Goal: Information Seeking & Learning: Learn about a topic

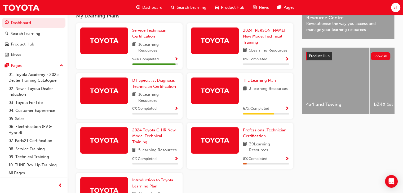
scroll to position [176, 0]
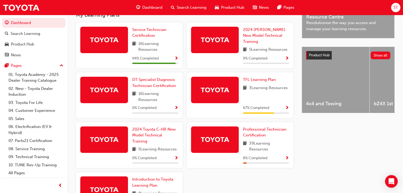
drag, startPoint x: 280, startPoint y: 117, endPoint x: 266, endPoint y: 120, distance: 14.5
click at [280, 117] on div "TFL Learning Plan 3 Learning Resources 67 % Completed" at bounding box center [240, 96] width 106 height 46
click at [260, 132] on span "Professional Technician Certification" at bounding box center [264, 132] width 43 height 11
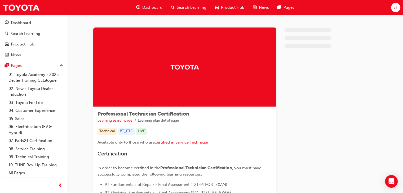
click at [260, 132] on div "Technical PT_PTC LIVE" at bounding box center [184, 131] width 174 height 7
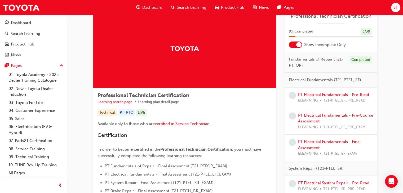
scroll to position [13, 0]
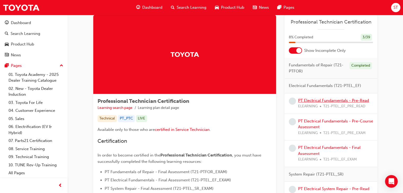
click at [305, 99] on link "PT Electrical Fundamentals - Pre-Read" at bounding box center [333, 100] width 71 height 5
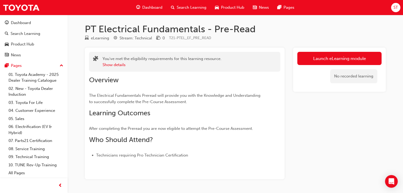
scroll to position [16, 0]
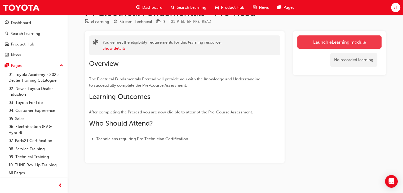
click at [327, 42] on link "Launch eLearning module" at bounding box center [339, 41] width 84 height 13
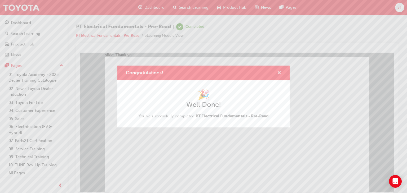
click at [278, 71] on span "cross-icon" at bounding box center [279, 73] width 4 height 5
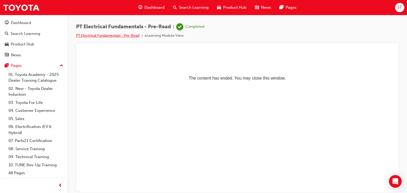
click at [128, 36] on link "PT Electrical Fundamentals - Pre-Read" at bounding box center [107, 35] width 63 height 5
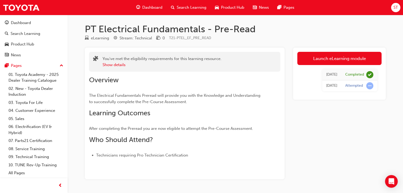
scroll to position [16, 0]
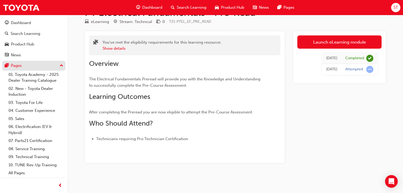
click at [34, 69] on div "Pages" at bounding box center [34, 65] width 58 height 7
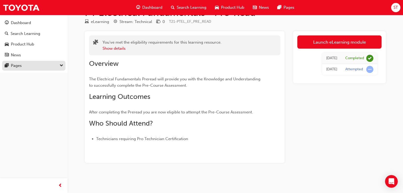
click at [34, 69] on div "Pages" at bounding box center [34, 65] width 58 height 7
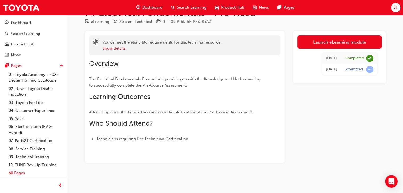
click at [50, 176] on link "All Pages" at bounding box center [35, 173] width 59 height 8
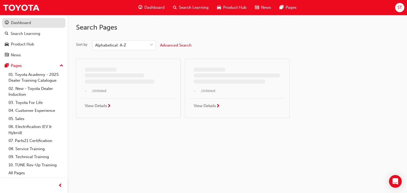
click at [36, 26] on div "Dashboard" at bounding box center [34, 23] width 58 height 7
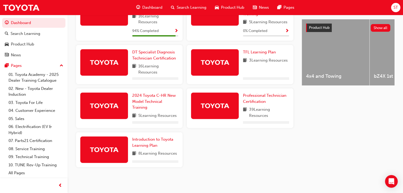
scroll to position [203, 0]
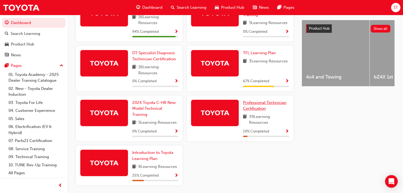
click at [267, 107] on link "Professional Technician Certification" at bounding box center [266, 106] width 46 height 12
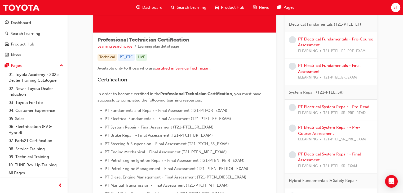
scroll to position [74, 0]
click at [345, 41] on link "PT Electrical Fundamentals - Pre-Course Assessment" at bounding box center [335, 42] width 75 height 11
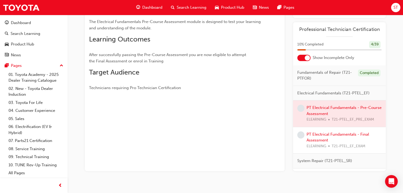
click at [328, 111] on div at bounding box center [339, 114] width 93 height 26
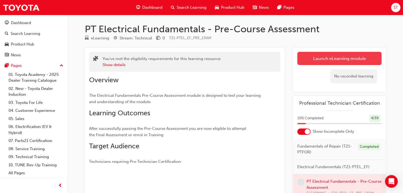
click at [342, 62] on link "Launch eLearning module" at bounding box center [339, 58] width 84 height 13
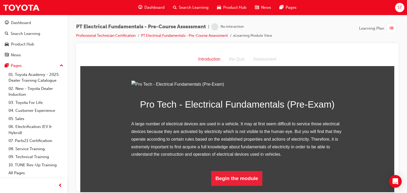
scroll to position [52, 0]
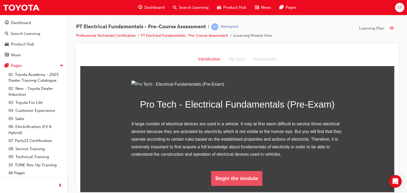
click at [236, 182] on button "Begin the module" at bounding box center [236, 178] width 51 height 15
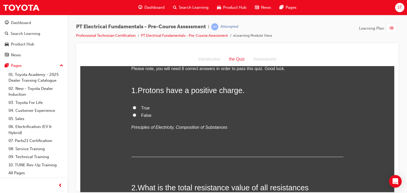
scroll to position [16, 0]
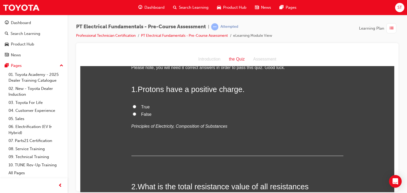
click at [133, 107] on input "True" at bounding box center [134, 106] width 3 height 3
radio input "true"
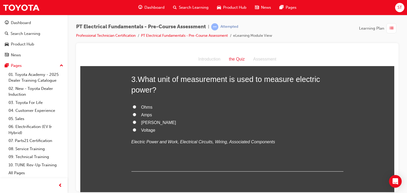
scroll to position [247, 0]
click at [133, 106] on input "Ohms" at bounding box center [134, 106] width 3 height 3
radio input "true"
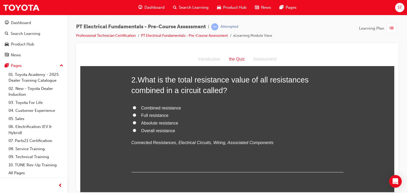
scroll to position [123, 0]
click at [190, 97] on div "2 . What is the total resistance value of all resistances combined in a circuit…" at bounding box center [237, 124] width 212 height 98
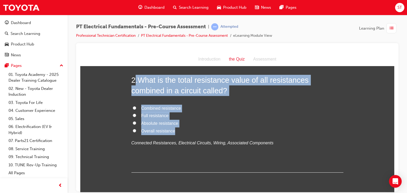
drag, startPoint x: 173, startPoint y: 130, endPoint x: 132, endPoint y: 83, distance: 62.3
click at [132, 83] on div "2 . What is the total resistance value of all resistances combined in a circuit…" at bounding box center [237, 124] width 212 height 98
copy div ". What is the total resistance value of all resistances combined in a circuit c…"
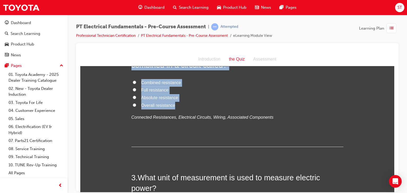
scroll to position [149, 0]
click at [185, 103] on label "Overall resistance" at bounding box center [237, 105] width 212 height 8
click at [136, 103] on input "Overall resistance" at bounding box center [134, 104] width 3 height 3
radio input "true"
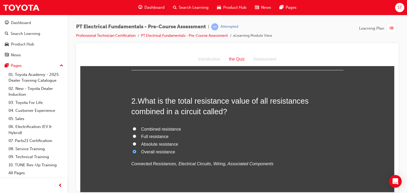
scroll to position [102, 0]
click at [131, 125] on label "Combined resistance" at bounding box center [237, 129] width 212 height 8
click at [133, 127] on input "Combined resistance" at bounding box center [134, 128] width 3 height 3
radio input "true"
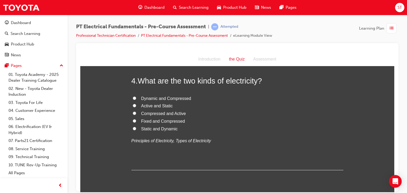
scroll to position [373, 0]
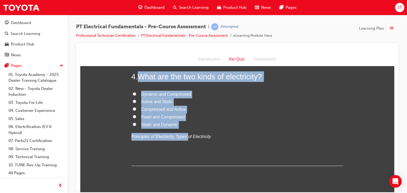
drag, startPoint x: 181, startPoint y: 131, endPoint x: 138, endPoint y: 80, distance: 66.8
click at [138, 80] on div "4 . What are the two kinds of electricity? Dynamic and Compressed Active and St…" at bounding box center [237, 118] width 212 height 95
copy div "What are the two kinds of electricity? Dynamic and Compressed Active and Static…"
click at [133, 123] on input "Static and Dynamic" at bounding box center [134, 124] width 3 height 3
radio input "true"
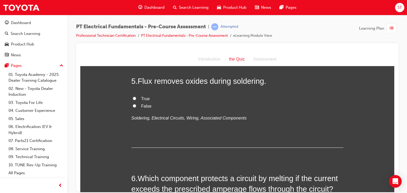
scroll to position [489, 0]
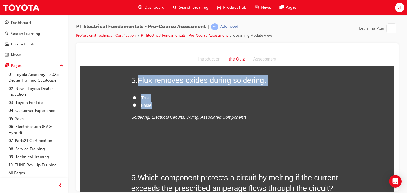
drag, startPoint x: 138, startPoint y: 79, endPoint x: 152, endPoint y: 103, distance: 28.1
click at [152, 103] on div "5 . Flux removes oxides during soldering. True False Soldering, Electrical Circ…" at bounding box center [237, 111] width 212 height 72
copy div "Flux removes oxides during soldering. True False"
click at [133, 96] on input "True" at bounding box center [134, 97] width 3 height 3
radio input "true"
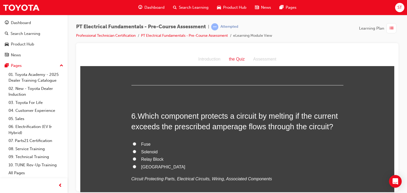
scroll to position [553, 0]
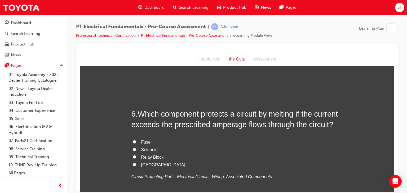
click at [86, 107] on div "You must select an answer for each question before you can submit. Please note,…" at bounding box center [237, 104] width 314 height 1170
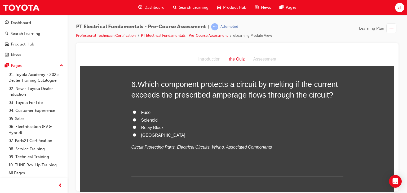
scroll to position [583, 0]
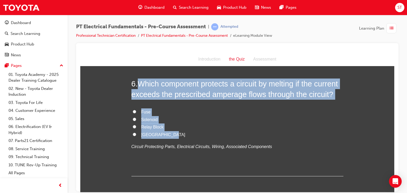
drag, startPoint x: 136, startPoint y: 82, endPoint x: 168, endPoint y: 134, distance: 60.4
click at [168, 134] on div "6 . Which component protects a circuit by melting if the current exceeds the pr…" at bounding box center [237, 127] width 212 height 98
copy div "Which component protects a circuit by melting if the current exceeds the prescr…"
click at [133, 110] on input "Fuse" at bounding box center [134, 111] width 3 height 3
radio input "true"
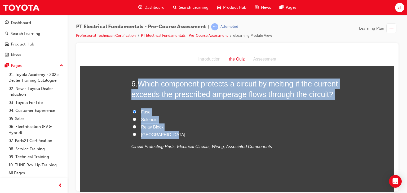
click at [176, 110] on label "Fuse" at bounding box center [237, 112] width 212 height 8
click at [136, 110] on input "Fuse" at bounding box center [134, 111] width 3 height 3
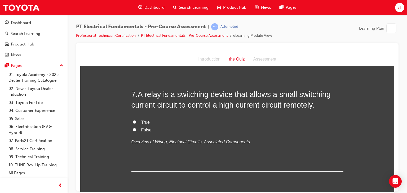
scroll to position [696, 0]
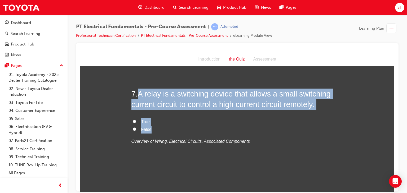
drag, startPoint x: 135, startPoint y: 90, endPoint x: 150, endPoint y: 127, distance: 40.0
click at [150, 127] on div "7 . A relay is a switching device that allows a small switching current circuit…" at bounding box center [237, 129] width 212 height 83
copy div "A relay is a switching device that allows a small switching current circuit to …"
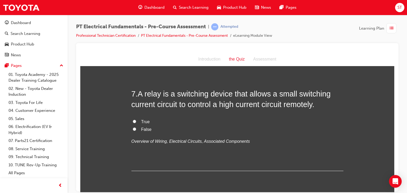
click at [133, 120] on input "True" at bounding box center [134, 121] width 3 height 3
radio input "true"
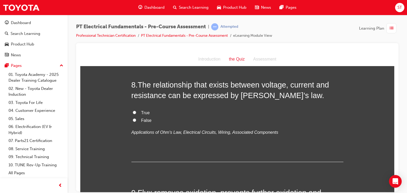
scroll to position [813, 0]
click at [134, 112] on label "True" at bounding box center [237, 114] width 212 height 8
click at [134, 112] on input "True" at bounding box center [134, 112] width 3 height 3
radio input "true"
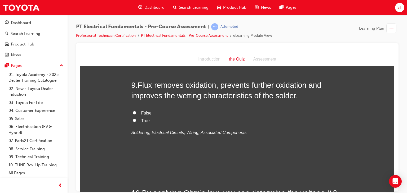
scroll to position [923, 0]
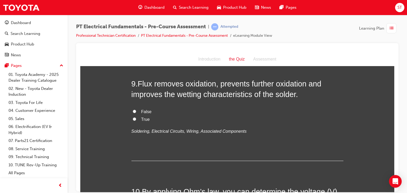
click at [133, 118] on input "True" at bounding box center [134, 118] width 3 height 3
radio input "true"
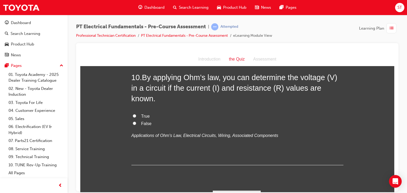
scroll to position [1037, 0]
click at [133, 115] on input "True" at bounding box center [134, 115] width 3 height 3
radio input "true"
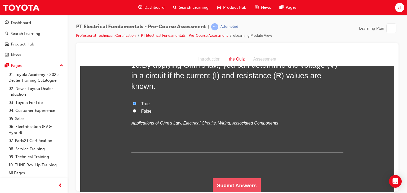
click at [231, 180] on button "Submit Answers" at bounding box center [237, 185] width 48 height 15
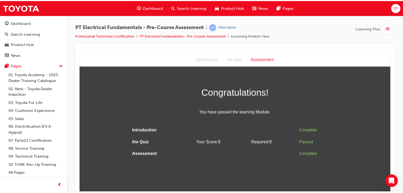
scroll to position [0, 0]
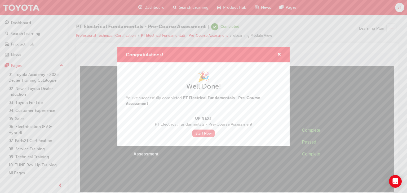
click at [206, 132] on link "Start Now" at bounding box center [203, 134] width 22 height 8
click at [278, 56] on span "cross-icon" at bounding box center [279, 55] width 4 height 5
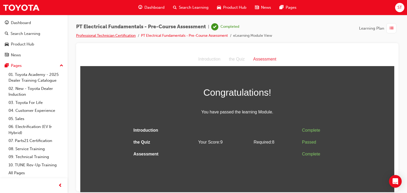
click at [119, 34] on link "Professional Technician Certification" at bounding box center [106, 35] width 60 height 5
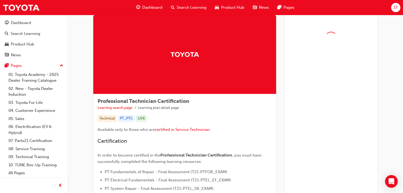
scroll to position [12, 0]
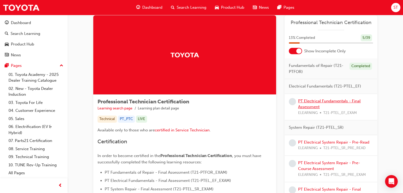
click at [312, 106] on link "PT Electrical Fundamentals - Final Assessment" at bounding box center [329, 104] width 62 height 11
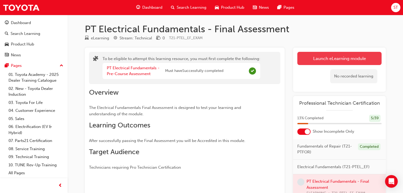
click at [325, 53] on button "Launch eLearning module" at bounding box center [339, 58] width 84 height 13
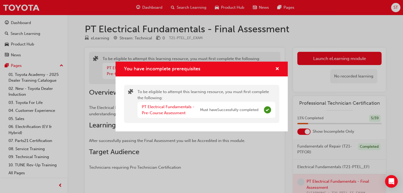
click at [321, 59] on div "You have incomplete prerequisites To be eligible to attempt this learning resou…" at bounding box center [201, 96] width 403 height 193
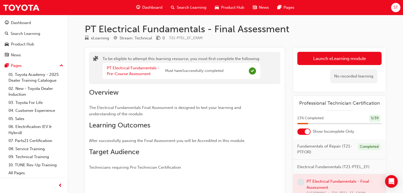
click at [321, 59] on button "Launch eLearning module" at bounding box center [339, 58] width 84 height 13
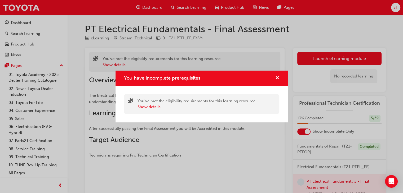
click at [321, 59] on div "You have incomplete prerequisites You've met the eligibility requirements for t…" at bounding box center [201, 96] width 403 height 193
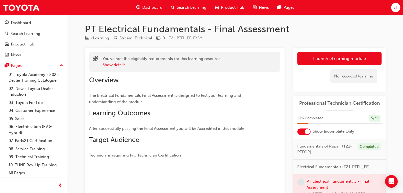
click at [321, 59] on button "Launch eLearning module" at bounding box center [339, 58] width 84 height 13
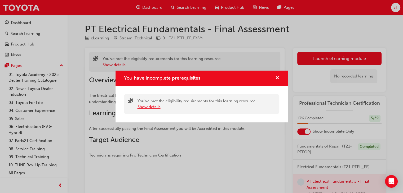
click at [156, 106] on button "Show details" at bounding box center [148, 107] width 23 height 6
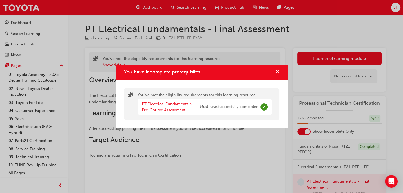
click at [274, 70] on div "You have incomplete prerequisites" at bounding box center [275, 72] width 8 height 7
click at [10, 22] on div "You have incomplete prerequisites You've met the eligibility requirements for t…" at bounding box center [201, 96] width 403 height 193
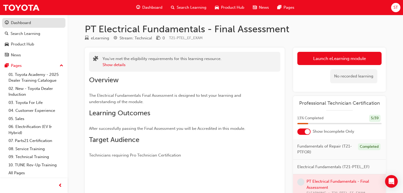
click at [10, 22] on div "Dashboard" at bounding box center [34, 23] width 58 height 7
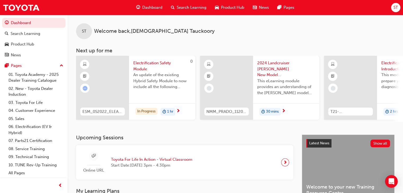
scroll to position [199, 0]
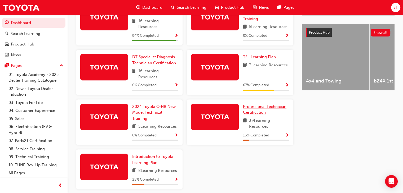
click at [264, 107] on span "Professional Technician Certification" at bounding box center [264, 109] width 43 height 11
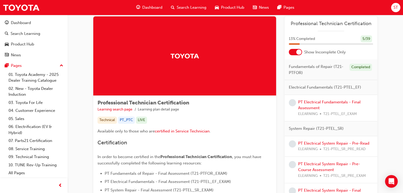
scroll to position [11, 0]
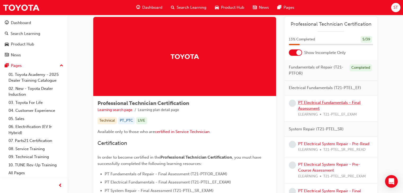
click at [330, 103] on link "PT Electrical Fundamentals - Final Assessment" at bounding box center [329, 105] width 62 height 11
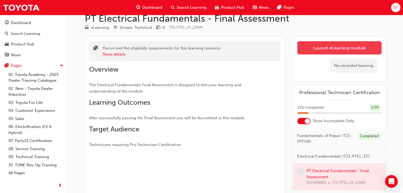
click at [332, 46] on link "Launch eLearning module" at bounding box center [339, 47] width 84 height 13
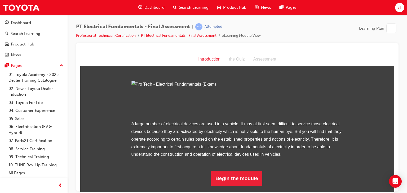
scroll to position [52, 0]
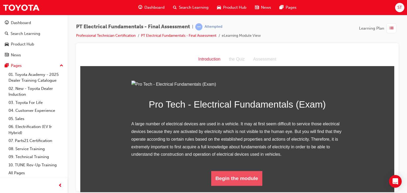
click at [241, 185] on button "Begin the module" at bounding box center [236, 178] width 51 height 15
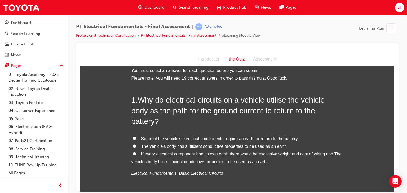
scroll to position [6, 0]
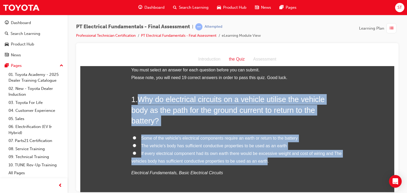
drag, startPoint x: 263, startPoint y: 152, endPoint x: 139, endPoint y: 99, distance: 135.3
click at [139, 99] on div "1 . Why do electrical circuits on a vehicle utilise the vehicle body as the pat…" at bounding box center [237, 148] width 212 height 109
copy div "Why do electrical circuits on a vehicle utilise the vehicle body as the path fo…"
click at [133, 151] on input "If every electrical component had its own earth there would be excessive weight…" at bounding box center [134, 152] width 3 height 3
radio input "true"
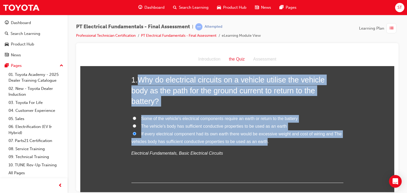
scroll to position [25, 0]
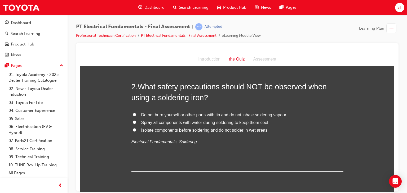
scroll to position [155, 0]
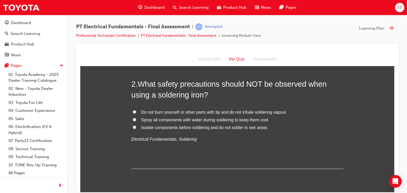
click at [136, 79] on h2 "2 . What safety precautions should NOT be observed when using a soldering iron?" at bounding box center [237, 89] width 212 height 21
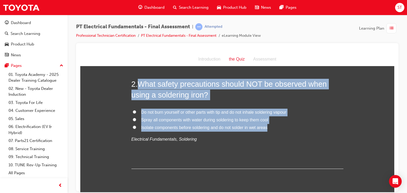
drag, startPoint x: 136, startPoint y: 71, endPoint x: 263, endPoint y: 117, distance: 134.9
click at [263, 117] on div "2 . What safety precautions should NOT be observed when using a soldering iron?…" at bounding box center [237, 124] width 212 height 90
copy div "What safety precautions should NOT be observed when using a soldering iron? Do …"
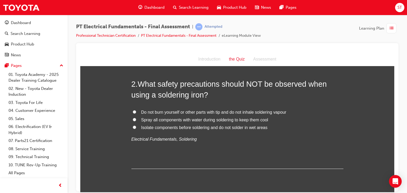
click at [133, 118] on input "Spray all components with water during soldering to keep them cool" at bounding box center [134, 119] width 3 height 3
radio input "true"
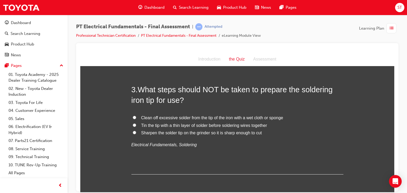
scroll to position [264, 0]
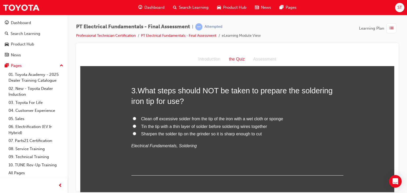
click at [229, 142] on p "Electrical Fundamentals, Soldering" at bounding box center [237, 146] width 212 height 8
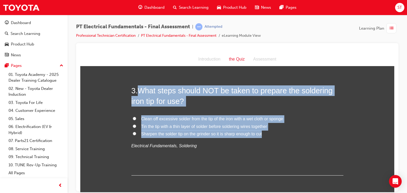
drag, startPoint x: 258, startPoint y: 122, endPoint x: 140, endPoint y: 80, distance: 126.0
click at [140, 85] on div "3 . What steps should NOT be taken to prepare the soldering iron tip for use? C…" at bounding box center [237, 130] width 212 height 90
copy div "What steps should NOT be taken to prepare the soldering iron tip for use? Clean…"
click at [133, 132] on input "Sharpen the solder tip on the grinder so it is sharp enough to cut" at bounding box center [134, 133] width 3 height 3
radio input "true"
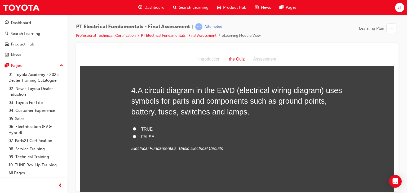
scroll to position [380, 0]
click at [131, 126] on label "TRUE" at bounding box center [237, 130] width 212 height 8
click at [133, 127] on input "TRUE" at bounding box center [134, 128] width 3 height 3
radio input "true"
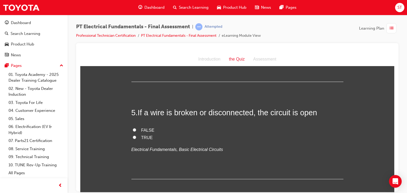
scroll to position [479, 0]
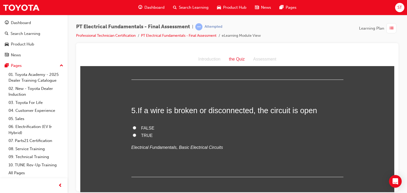
click at [133, 133] on input "TRUE" at bounding box center [134, 134] width 3 height 3
radio input "true"
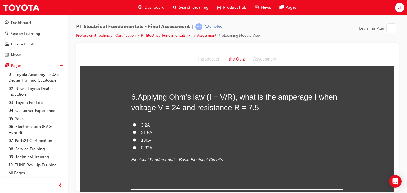
scroll to position [590, 0]
click at [133, 123] on input "3.2A" at bounding box center [134, 124] width 3 height 3
radio input "true"
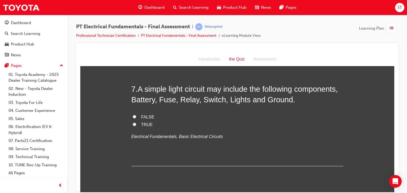
scroll to position [715, 0]
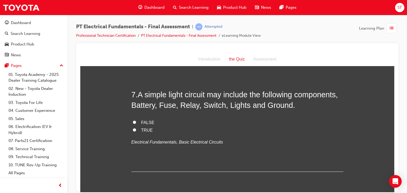
click at [133, 120] on input "FALSE" at bounding box center [134, 121] width 3 height 3
radio input "true"
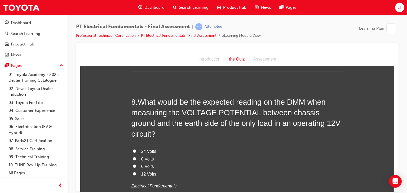
scroll to position [813, 0]
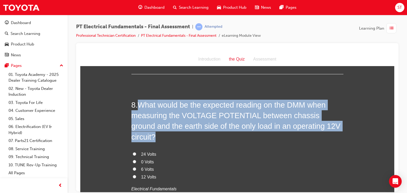
drag, startPoint x: 137, startPoint y: 95, endPoint x: 338, endPoint y: 113, distance: 202.0
click at [338, 113] on h2 "8 . What would be the expected reading on the DMM when measuring the VOLTAGE PO…" at bounding box center [237, 121] width 212 height 43
copy span "What would be the expected reading on the DMM when measuring the VOLTAGE POTENT…"
click at [133, 160] on input "0 Volts" at bounding box center [134, 161] width 3 height 3
radio input "true"
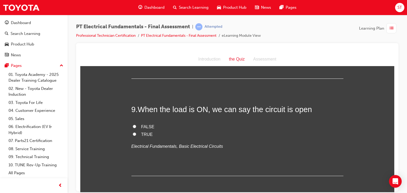
scroll to position [953, 0]
drag, startPoint x: 131, startPoint y: 104, endPoint x: 112, endPoint y: 116, distance: 23.1
click at [133, 125] on input "FALSE" at bounding box center [134, 126] width 3 height 3
radio input "true"
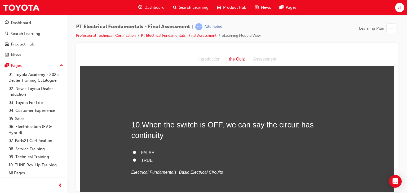
scroll to position [1036, 0]
click at [133, 150] on input "FALSE" at bounding box center [134, 151] width 3 height 3
radio input "true"
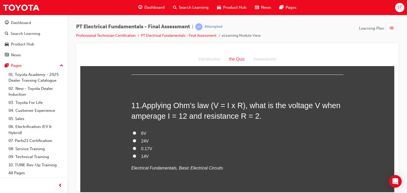
scroll to position [1162, 0]
click at [133, 139] on input "24V" at bounding box center [134, 140] width 3 height 3
radio input "true"
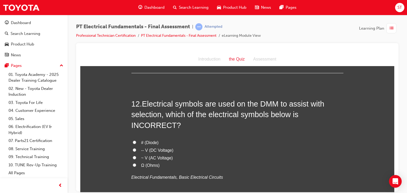
scroll to position [1288, 0]
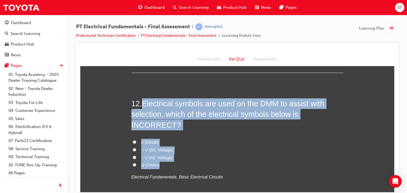
drag, startPoint x: 141, startPoint y: 80, endPoint x: 162, endPoint y: 131, distance: 54.7
click at [162, 131] on div "12 . Electrical symbols are used on the DMM to assist with selection, which of …" at bounding box center [237, 152] width 212 height 109
copy div "Electrical symbols are used on the DMM to assist with selection, which of the e…"
click at [214, 146] on label "-- V (DC Voltage)" at bounding box center [237, 150] width 212 height 8
click at [136, 148] on input "-- V (DC Voltage)" at bounding box center [134, 149] width 3 height 3
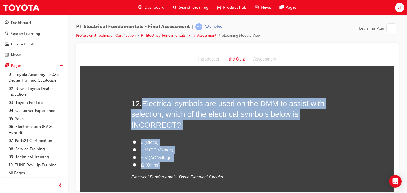
radio input "true"
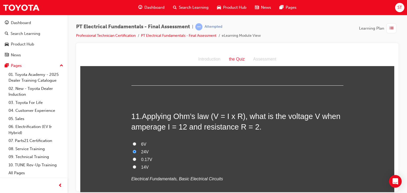
scroll to position [1151, 0]
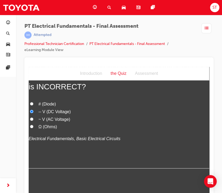
scroll to position [1405, 0]
click at [32, 102] on input "# (Diode)" at bounding box center [31, 103] width 3 height 3
radio input "true"
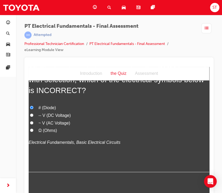
scroll to position [1401, 0]
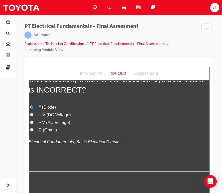
click at [35, 119] on label "~ V (AC Voltage)" at bounding box center [119, 123] width 180 height 8
click at [33, 120] on input "~ V (AC Voltage)" at bounding box center [31, 121] width 3 height 3
radio input "true"
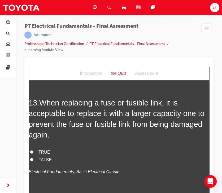
scroll to position [1504, 0]
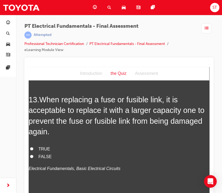
click at [30, 155] on input "FALSE" at bounding box center [31, 156] width 3 height 3
radio input "true"
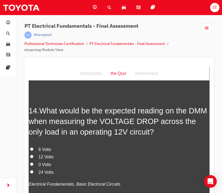
scroll to position [1623, 0]
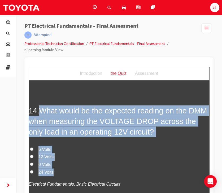
drag, startPoint x: 42, startPoint y: 98, endPoint x: 62, endPoint y: 157, distance: 62.6
click at [62, 157] on div "14 . What would be the expected reading on the DMM when measuring the VOLTAGE D…" at bounding box center [119, 159] width 180 height 109
click at [96, 132] on div "14 . What would be the expected reading on the DMM when measuring the VOLTAGE D…" at bounding box center [119, 159] width 180 height 109
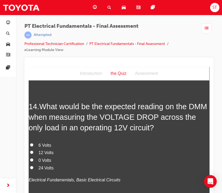
scroll to position [1627, 0]
click at [30, 150] on input "12 Volts" at bounding box center [31, 151] width 3 height 3
radio input "true"
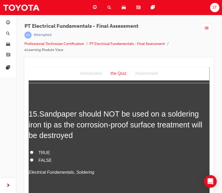
scroll to position [1753, 0]
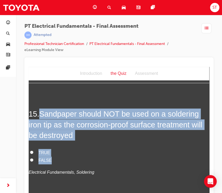
drag, startPoint x: 42, startPoint y: 100, endPoint x: 51, endPoint y: 147, distance: 48.0
click at [51, 147] on div "15 . Sandpaper should NOT be used on a soldering iron tip as the corrosion-proo…" at bounding box center [119, 155] width 180 height 93
click at [153, 157] on label "FALSE" at bounding box center [119, 161] width 180 height 8
click at [33, 158] on input "FALSE" at bounding box center [31, 159] width 3 height 3
radio input "true"
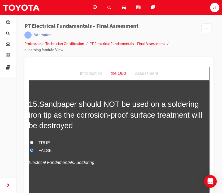
scroll to position [1763, 0]
click at [30, 141] on input "TRUE" at bounding box center [31, 142] width 3 height 3
radio input "true"
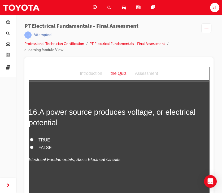
scroll to position [1875, 0]
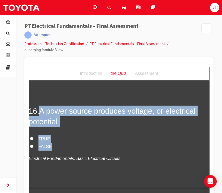
drag, startPoint x: 42, startPoint y: 96, endPoint x: 50, endPoint y: 135, distance: 39.1
click at [50, 135] on div "16 . A power source produces voltage, or electrical potential TRUE FALSE Electr…" at bounding box center [119, 147] width 180 height 83
click at [31, 135] on label "TRUE" at bounding box center [119, 139] width 180 height 8
click at [31, 137] on input "TRUE" at bounding box center [31, 138] width 3 height 3
radio input "true"
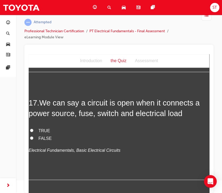
scroll to position [1979, 0]
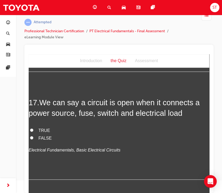
click at [31, 136] on input "FALSE" at bounding box center [31, 137] width 3 height 3
radio input "true"
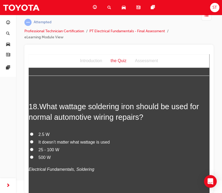
scroll to position [2083, 0]
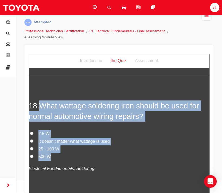
drag, startPoint x: 41, startPoint y: 93, endPoint x: 79, endPoint y: 143, distance: 62.9
click at [79, 143] on div "18 . What wattage soldering iron should be used for normal automotive wiring re…" at bounding box center [119, 149] width 180 height 98
click at [30, 145] on label "25 - 100 W" at bounding box center [119, 149] width 180 height 8
click at [30, 147] on input "25 - 100 W" at bounding box center [31, 148] width 3 height 3
radio input "true"
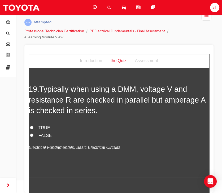
scroll to position [2223, 0]
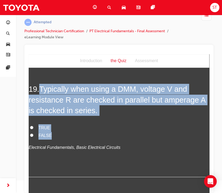
drag, startPoint x: 42, startPoint y: 74, endPoint x: 61, endPoint y: 124, distance: 53.6
click at [61, 124] on div "19 . Typically when using a DMM, voltage V and resistance R are checked in para…" at bounding box center [119, 130] width 180 height 93
click at [157, 96] on h2 "19 . Typically when using a DMM, voltage V and resistance R are checked in para…" at bounding box center [119, 100] width 180 height 32
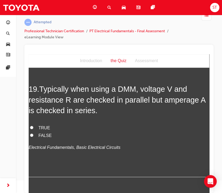
click at [31, 126] on input "TRUE" at bounding box center [31, 127] width 3 height 3
radio input "true"
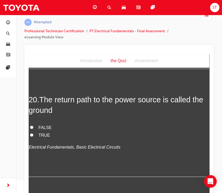
scroll to position [2332, 0]
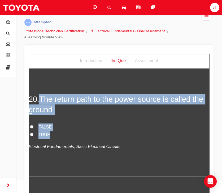
drag, startPoint x: 41, startPoint y: 87, endPoint x: 53, endPoint y: 121, distance: 35.9
click at [53, 121] on div "20 . The return path to the power source is called the ground FALSE TRUE Electr…" at bounding box center [119, 135] width 180 height 83
click at [53, 131] on label "TRUE" at bounding box center [119, 135] width 180 height 8
click at [33, 133] on input "TRUE" at bounding box center [31, 134] width 3 height 3
radio input "true"
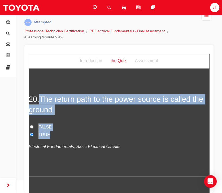
drag, startPoint x: 54, startPoint y: 126, endPoint x: 41, endPoint y: 86, distance: 41.6
click at [41, 94] on div "20 . The return path to the power source is called the ground FALSE TRUE Electr…" at bounding box center [119, 135] width 180 height 83
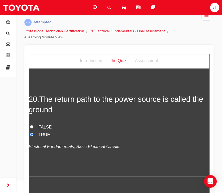
click at [121, 150] on div "20 . The return path to the power source is called the ground FALSE TRUE Electr…" at bounding box center [119, 135] width 180 height 83
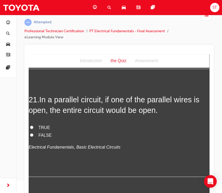
scroll to position [2440, 0]
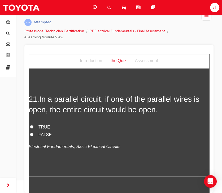
click at [31, 133] on input "FALSE" at bounding box center [31, 134] width 3 height 3
radio input "true"
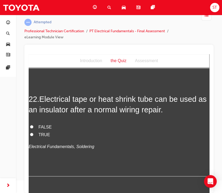
scroll to position [2548, 0]
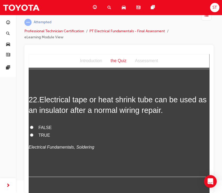
click at [30, 133] on input "TRUE" at bounding box center [31, 134] width 3 height 3
radio input "true"
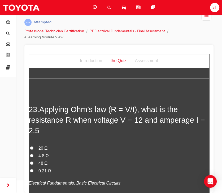
scroll to position [2646, 0]
click at [143, 122] on h2 "23 . Applying Ohm’s law (R = V/I), what is the resistance R when voltage V = 12…" at bounding box center [119, 120] width 180 height 32
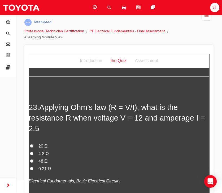
scroll to position [2649, 0]
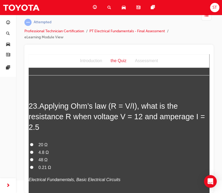
click at [115, 127] on div "23 . Applying Ohm’s law (R = V/I), what is the resistance R when voltage V = 12…" at bounding box center [119, 155] width 180 height 109
click at [30, 150] on input "4.8 Ω" at bounding box center [31, 151] width 3 height 3
radio input "true"
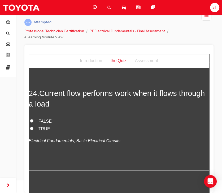
scroll to position [2795, 0]
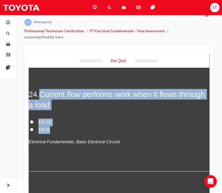
drag, startPoint x: 41, startPoint y: 83, endPoint x: 55, endPoint y: 118, distance: 37.4
click at [55, 118] on div "24 . Current flow performs work when it flows through a load FALSE TRUE Electri…" at bounding box center [119, 130] width 180 height 83
click at [31, 128] on input "TRUE" at bounding box center [31, 129] width 3 height 3
radio input "true"
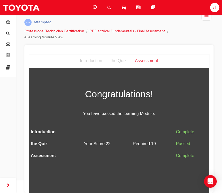
scroll to position [0, 0]
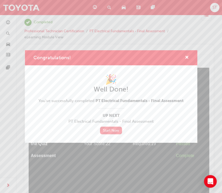
click at [111, 129] on link "Start Now" at bounding box center [111, 131] width 22 height 8
click at [185, 56] on span "cross-icon" at bounding box center [187, 58] width 4 height 5
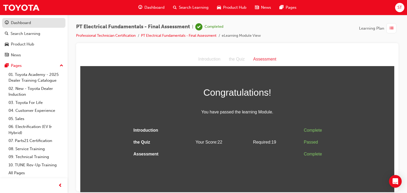
click at [32, 20] on div "Dashboard" at bounding box center [34, 23] width 58 height 7
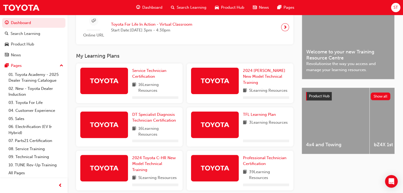
scroll to position [199, 0]
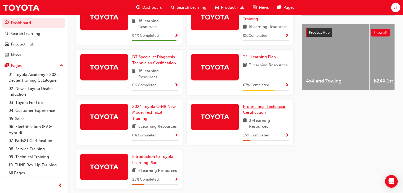
click at [261, 110] on link "Professional Technician Certification" at bounding box center [266, 110] width 46 height 12
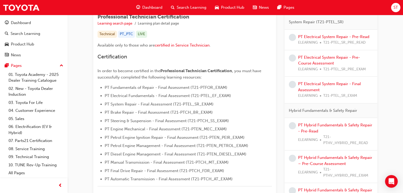
scroll to position [80, 0]
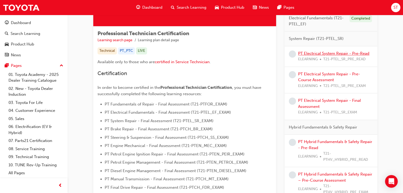
click at [333, 55] on link "PT Electrical System Repair - Pre-Read" at bounding box center [333, 53] width 71 height 5
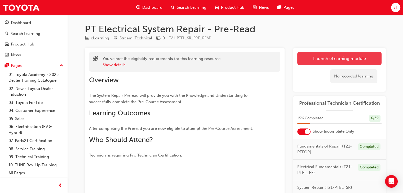
click at [317, 52] on link "Launch eLearning module" at bounding box center [339, 58] width 84 height 13
